Goal: Task Accomplishment & Management: Use online tool/utility

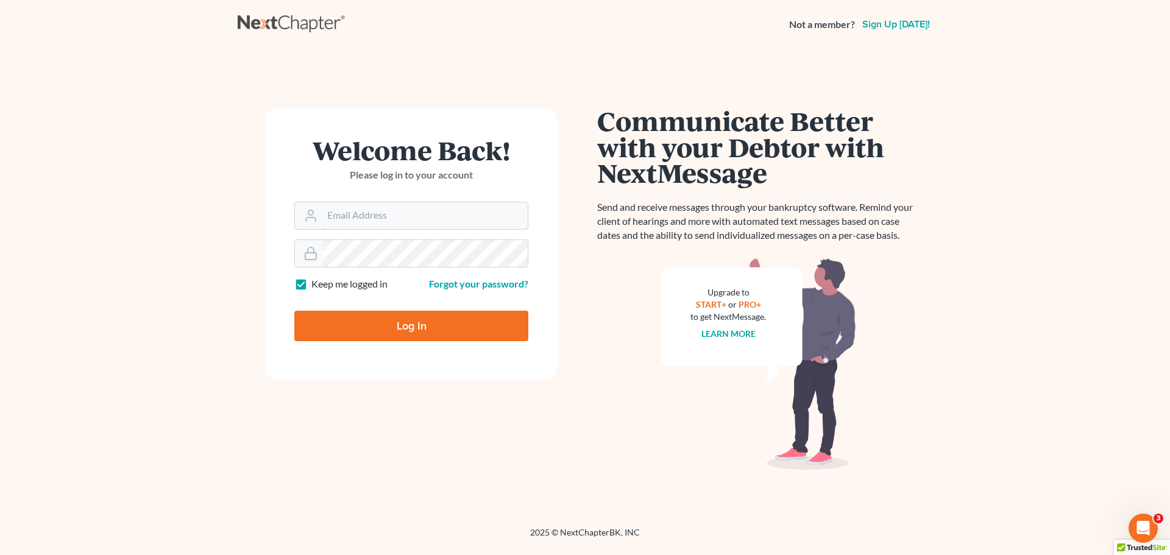
type input "[PERSON_NAME][EMAIL_ADDRESS][DOMAIN_NAME]"
click at [420, 327] on input "Log In" at bounding box center [411, 326] width 234 height 30
type input "Thinking..."
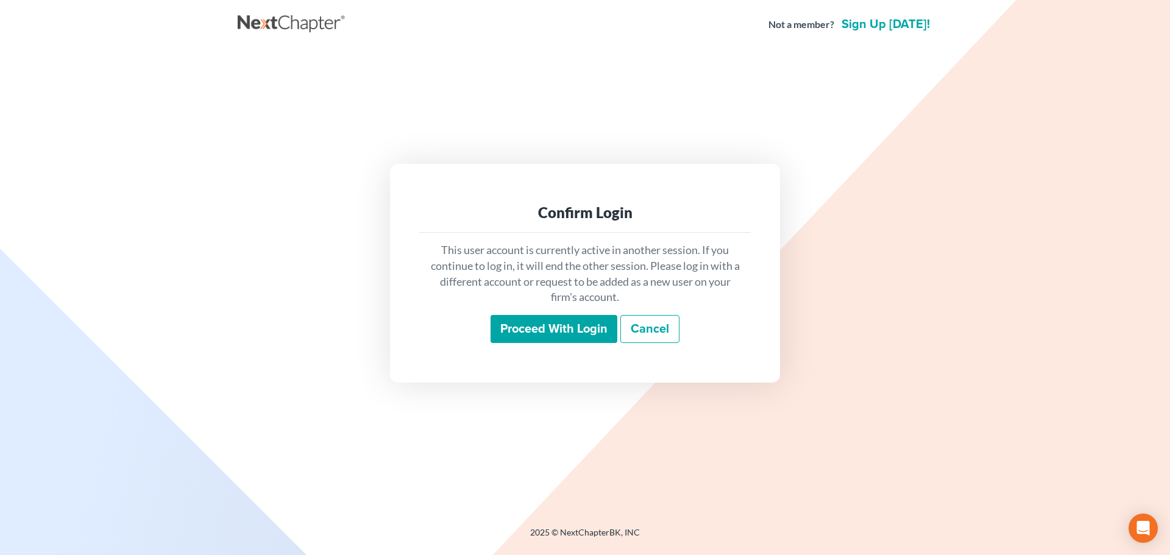
click at [562, 333] on input "Proceed with login" at bounding box center [553, 329] width 127 height 28
